Goal: Task Accomplishment & Management: Manage account settings

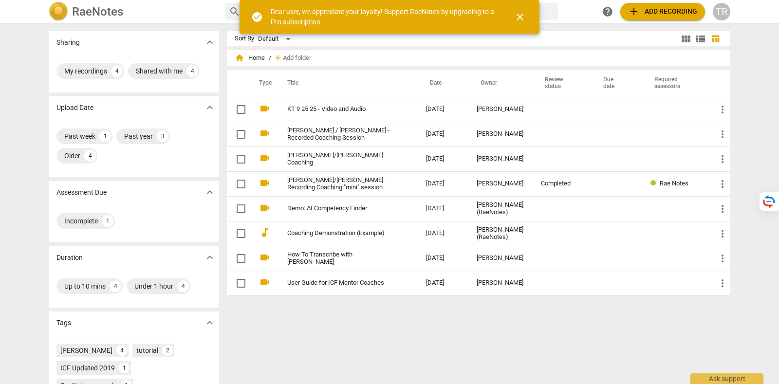
click at [515, 12] on span "close" at bounding box center [520, 17] width 12 height 12
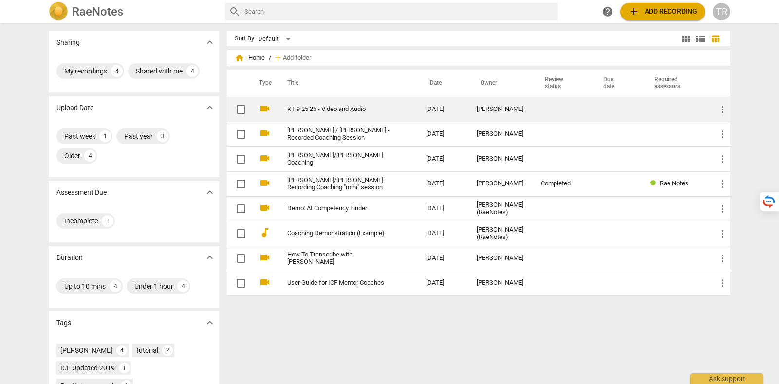
click at [324, 103] on td "KT 9 25 25 - Video and Audio" at bounding box center [347, 109] width 143 height 25
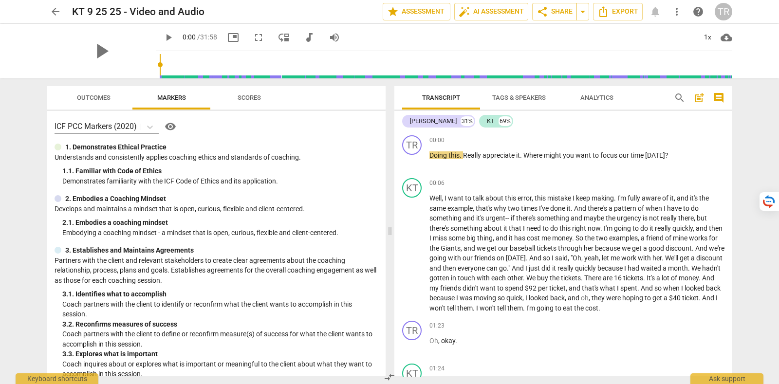
click at [722, 9] on div "TR" at bounding box center [724, 12] width 18 height 18
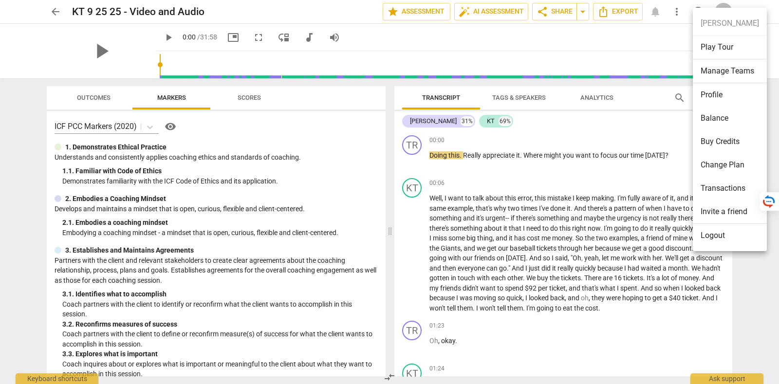
click at [734, 193] on li "Transactions" at bounding box center [730, 188] width 74 height 23
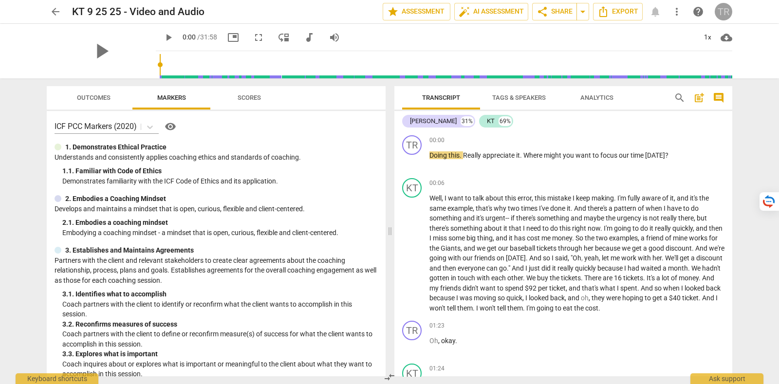
click at [725, 10] on div "TR" at bounding box center [724, 12] width 18 height 18
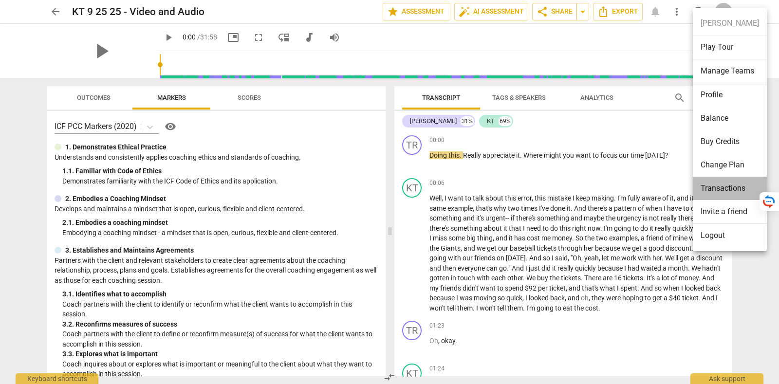
click at [732, 185] on li "Transactions" at bounding box center [730, 188] width 74 height 23
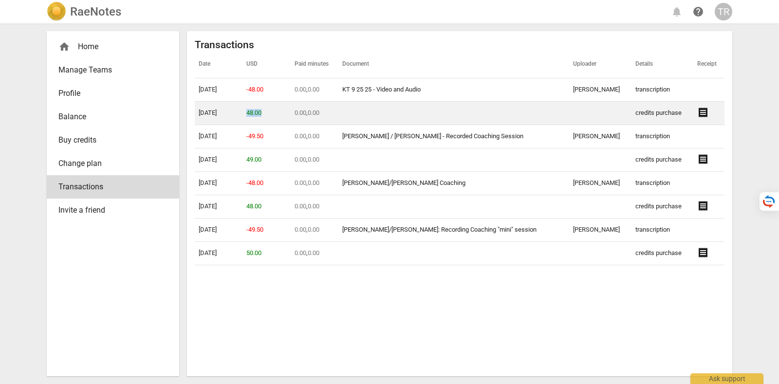
drag, startPoint x: 253, startPoint y: 111, endPoint x: 275, endPoint y: 111, distance: 21.4
click at [275, 111] on td "48.00" at bounding box center [267, 113] width 48 height 23
